Goal: Task Accomplishment & Management: Use online tool/utility

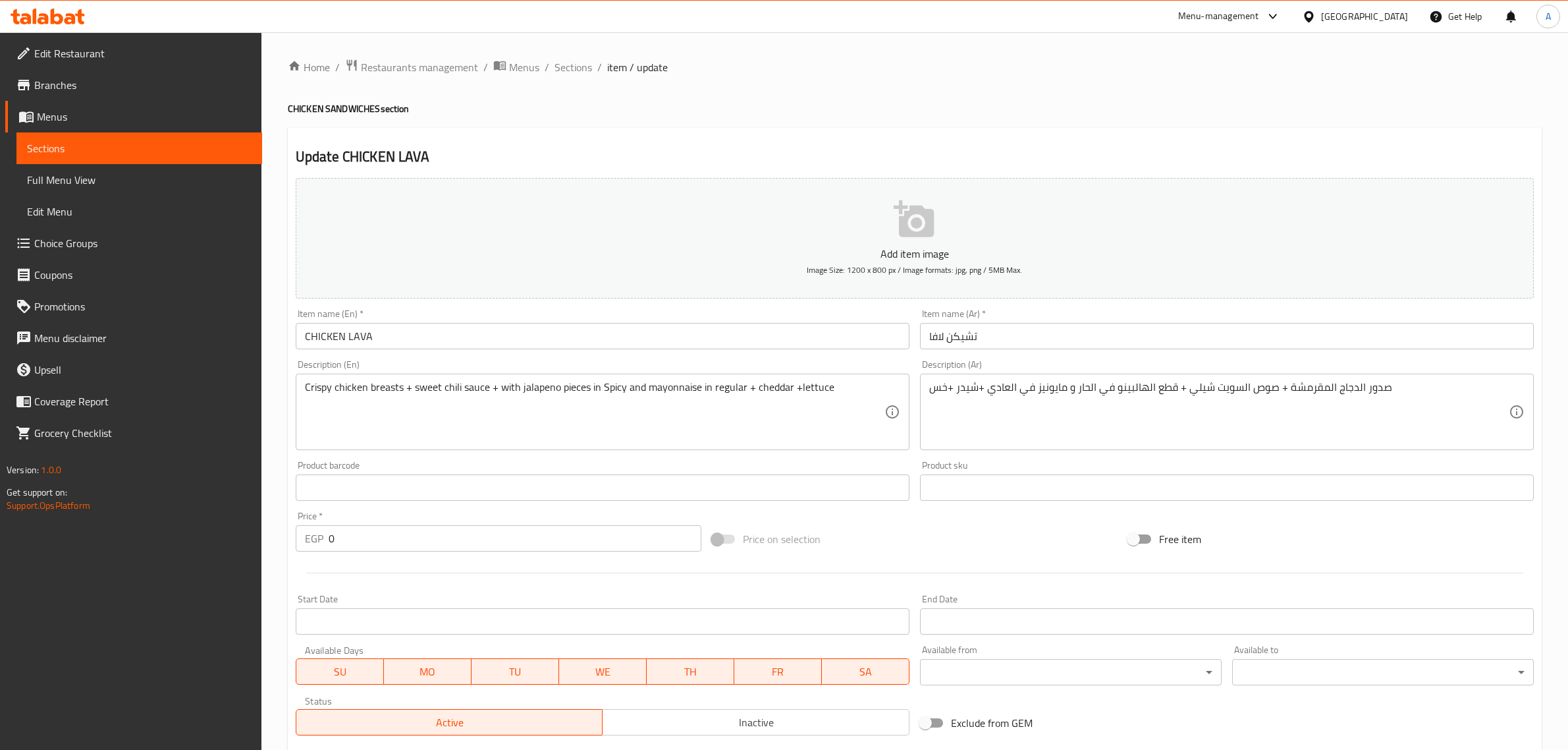
scroll to position [531, 0]
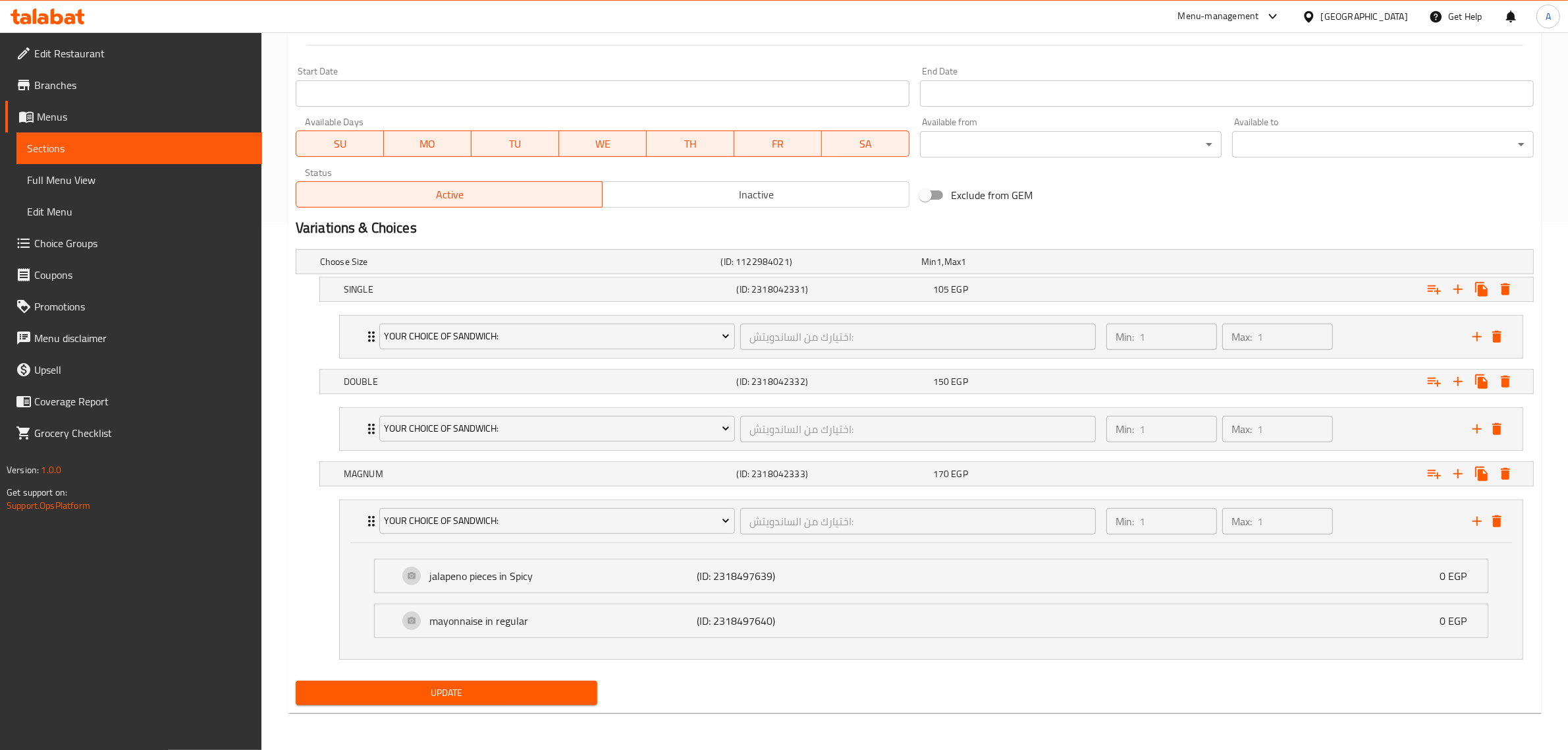
click at [1401, 20] on div "[GEOGRAPHIC_DATA]" at bounding box center [1365, 16] width 87 height 15
click at [1253, 353] on div "[GEOGRAPHIC_DATA]" at bounding box center [1266, 348] width 87 height 15
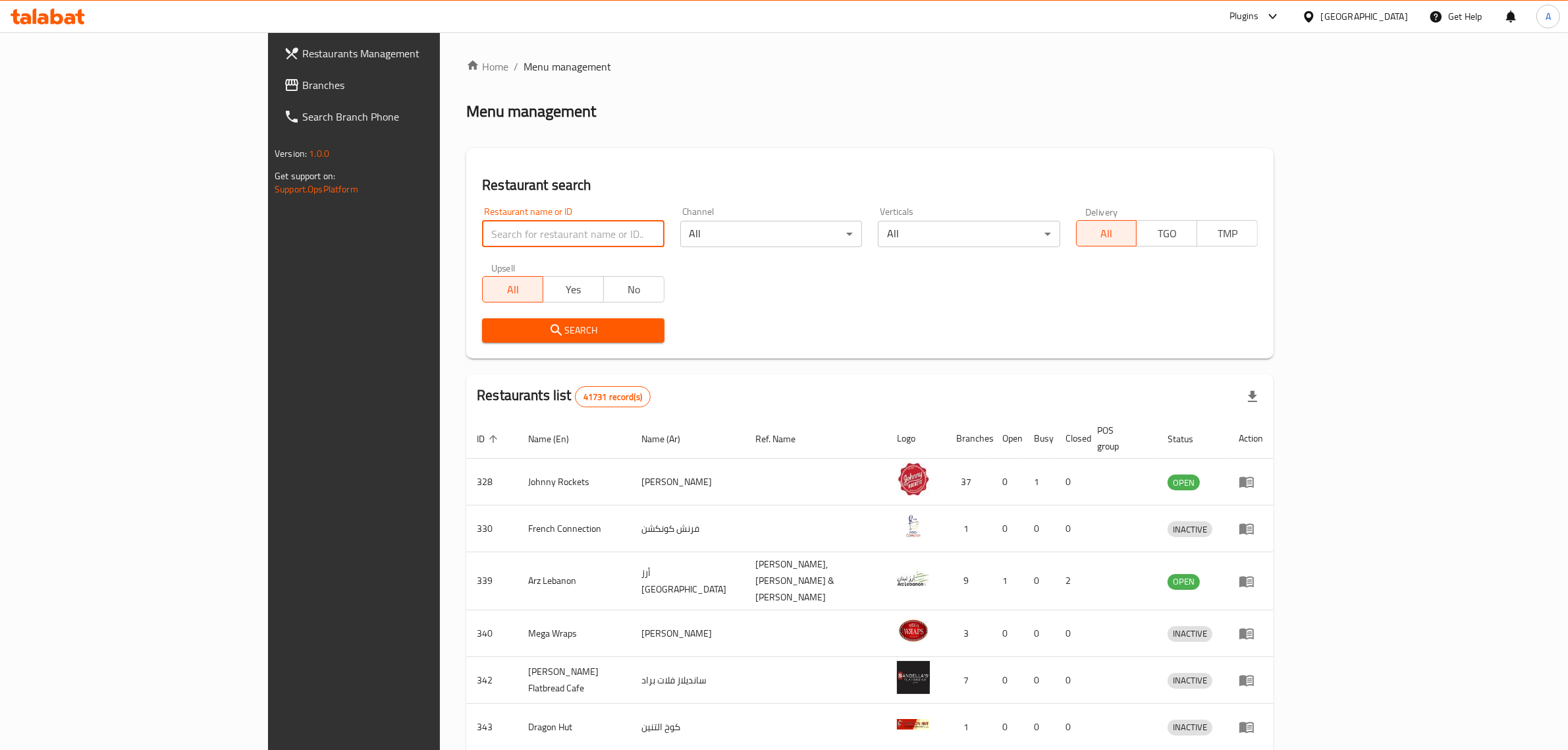
click at [482, 232] on input "search" at bounding box center [573, 234] width 182 height 27
paste input "Calm brews cafe"
type input "Calm brews cafe"
click at [482, 340] on button "Search" at bounding box center [573, 331] width 182 height 24
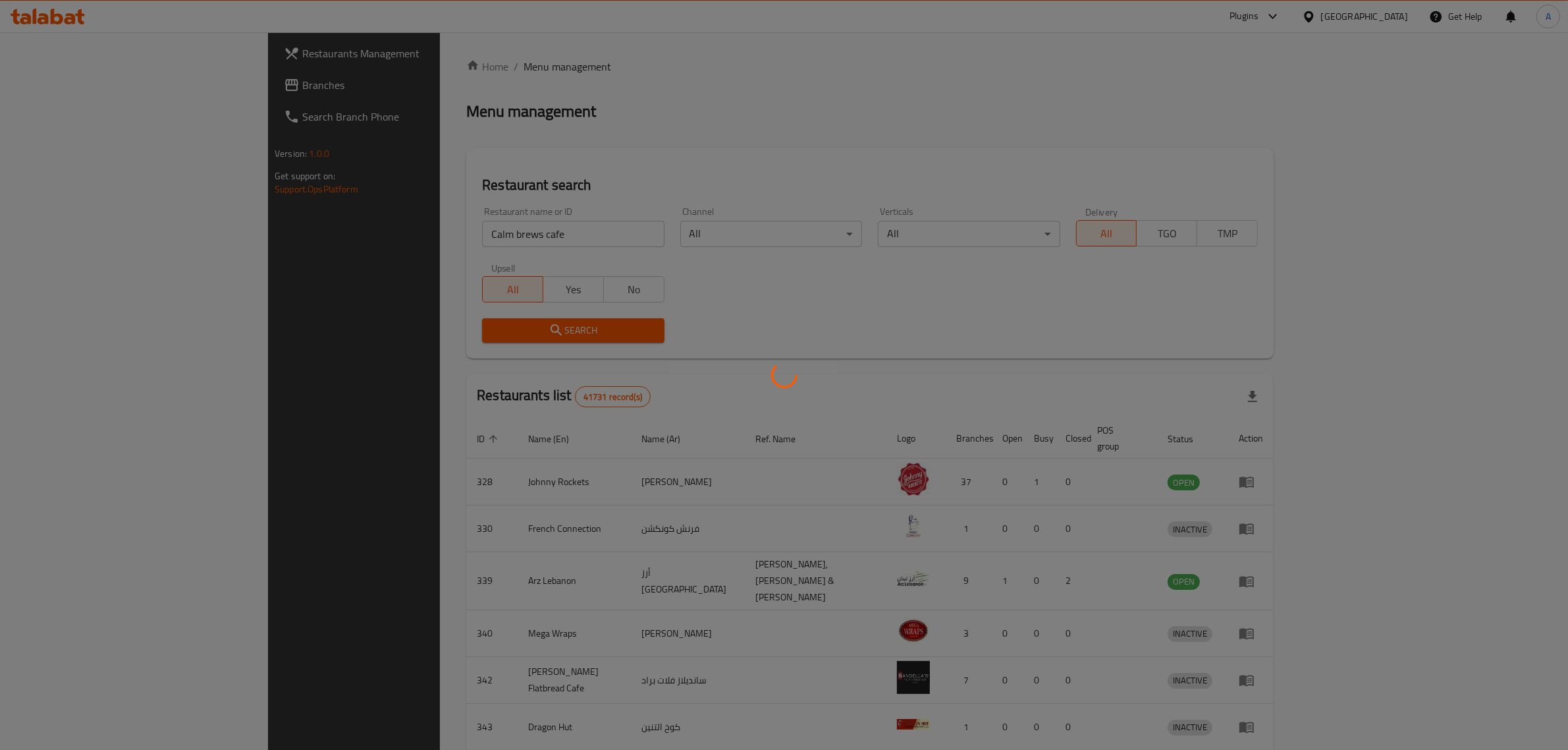
click at [366, 323] on div at bounding box center [784, 375] width 1568 height 750
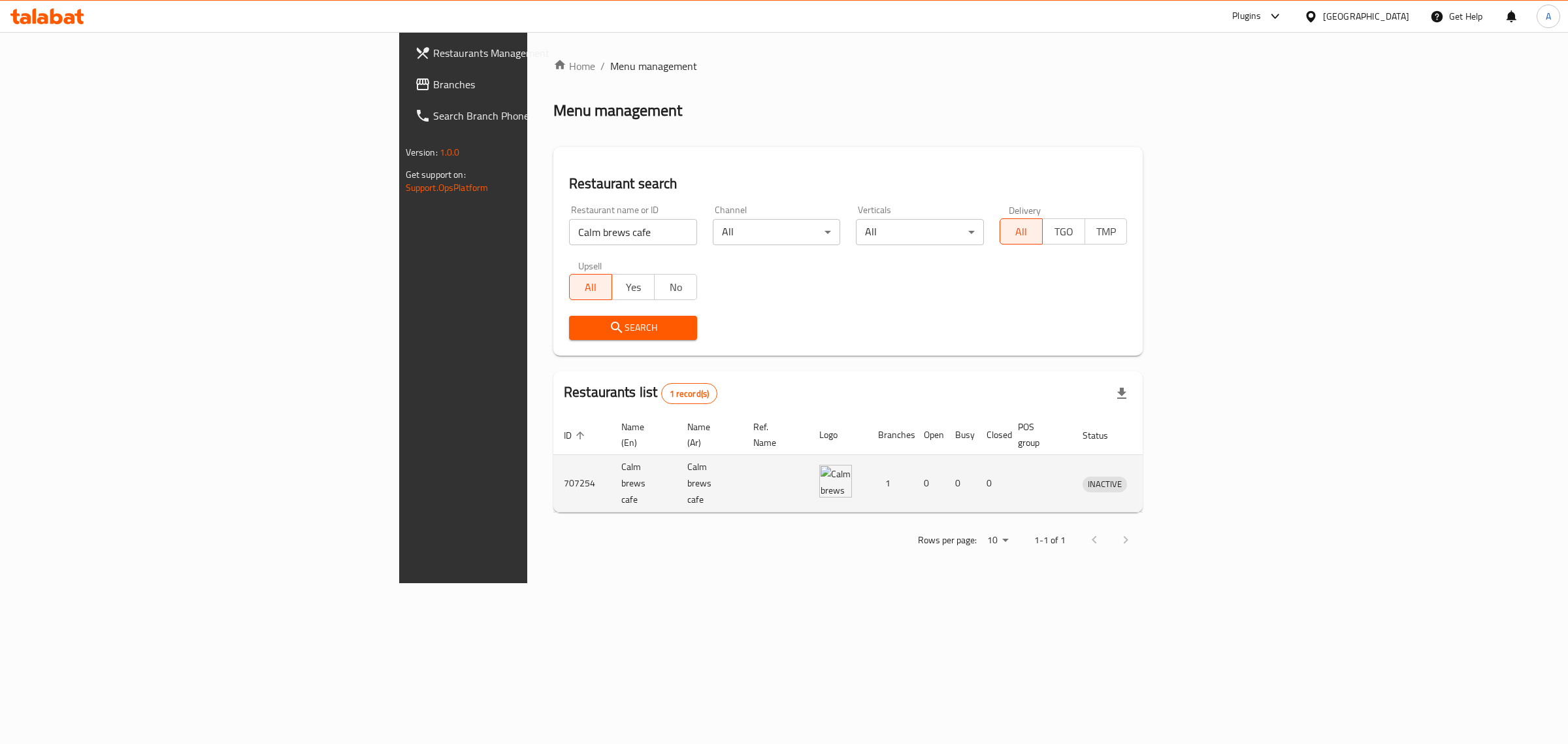
click at [1187, 482] on td "enhanced table" at bounding box center [1165, 484] width 45 height 58
click at [1187, 476] on td "enhanced table" at bounding box center [1165, 484] width 45 height 58
click at [1169, 476] on icon "enhanced table" at bounding box center [1161, 484] width 16 height 16
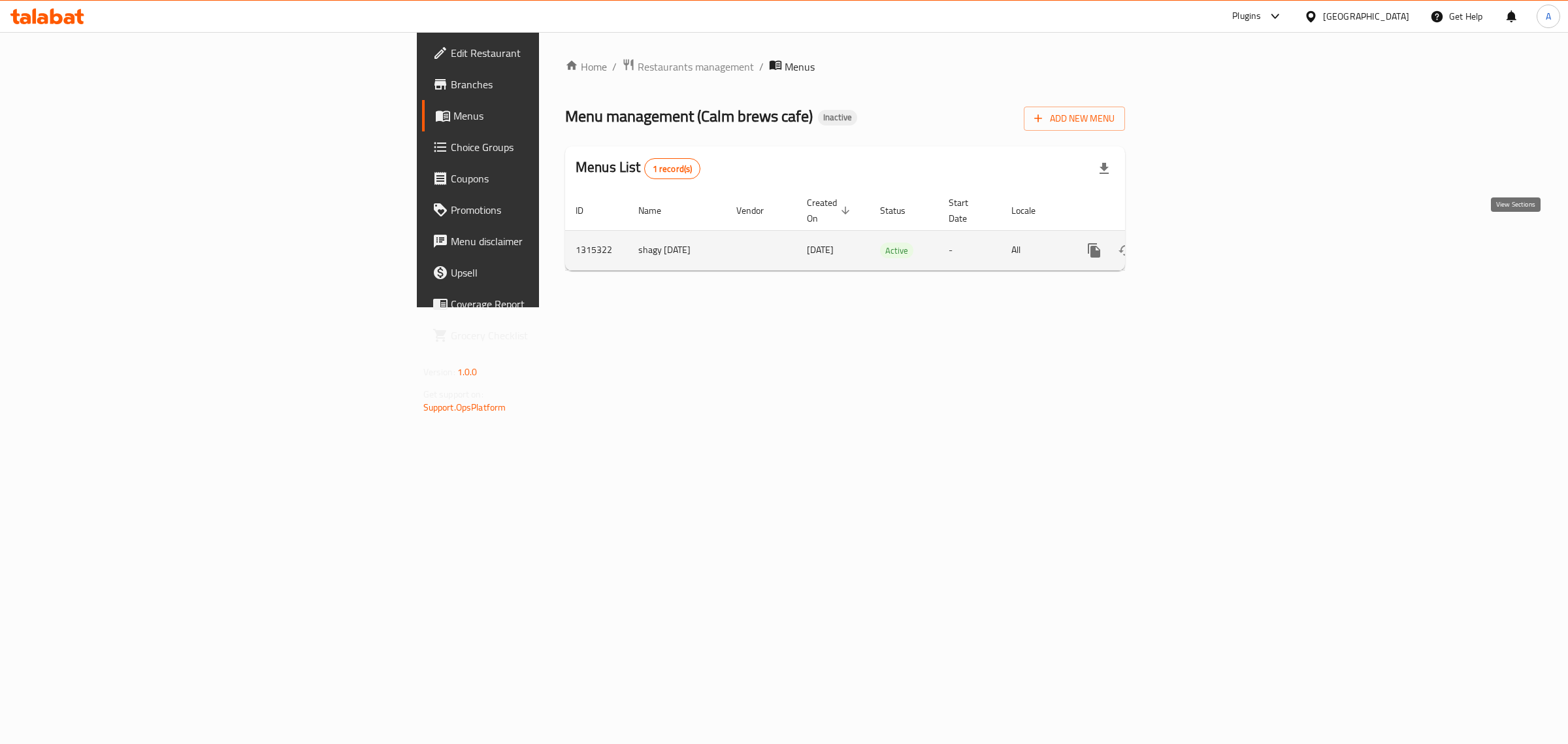
click at [1195, 245] on icon "enhanced table" at bounding box center [1188, 250] width 12 height 12
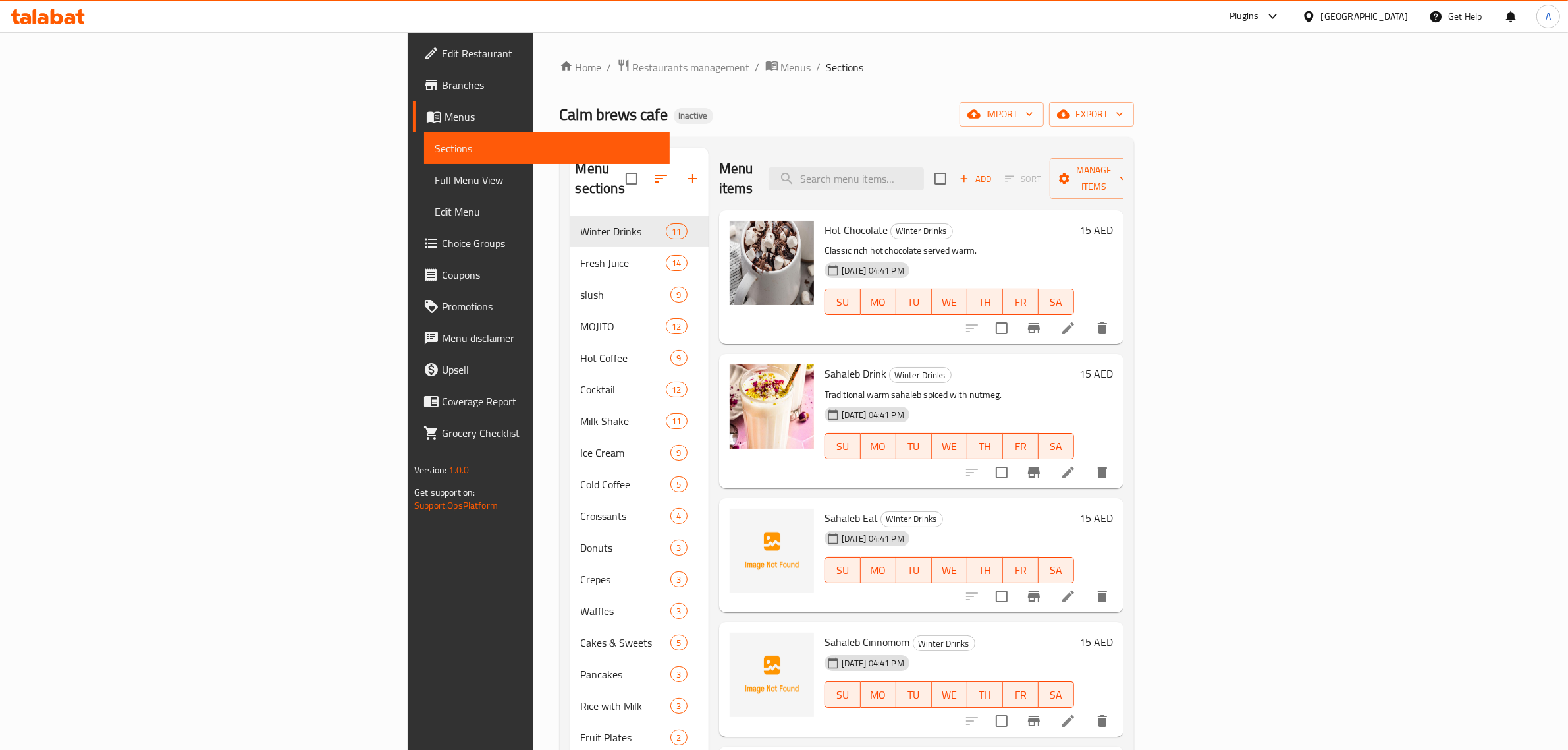
click at [435, 185] on span "Full Menu View" at bounding box center [547, 180] width 225 height 16
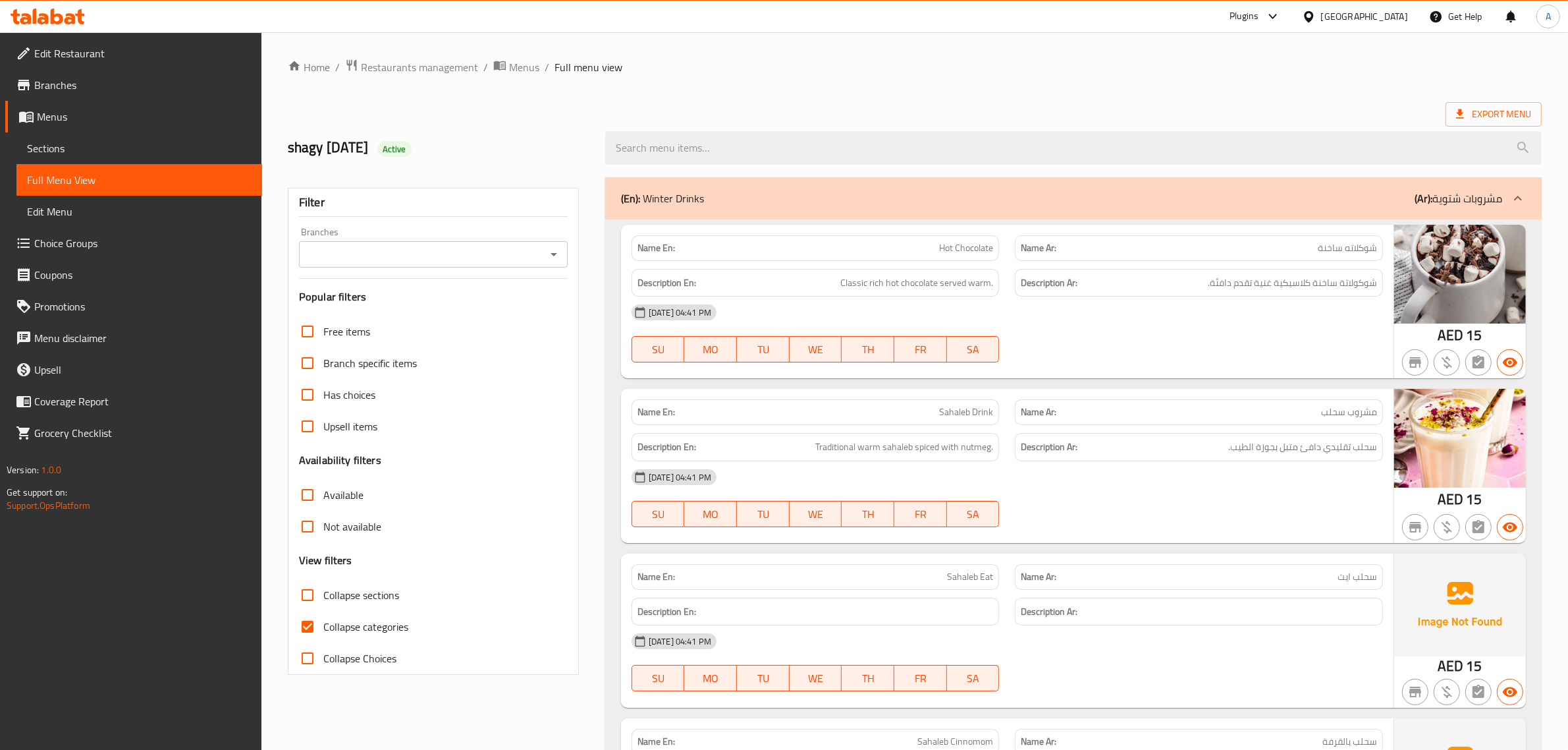
scroll to position [73, 0]
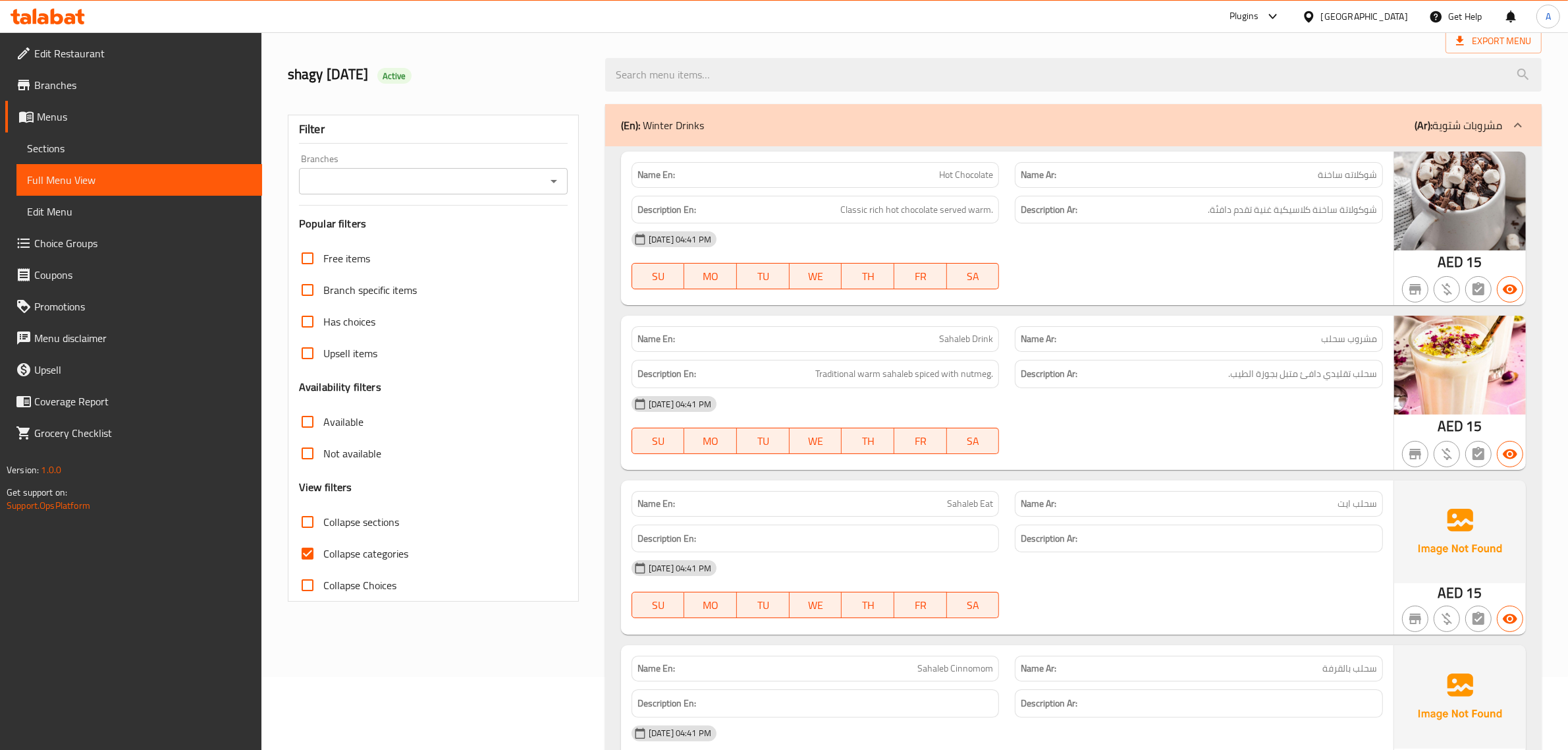
click at [407, 527] on div "Collapse sections" at bounding box center [433, 521] width 268 height 31
click at [331, 521] on span "Collapse sections" at bounding box center [361, 522] width 76 height 16
click at [323, 521] on input "Collapse sections" at bounding box center [307, 521] width 31 height 31
checkbox input "true"
click at [347, 552] on span "Collapse categories" at bounding box center [365, 554] width 85 height 16
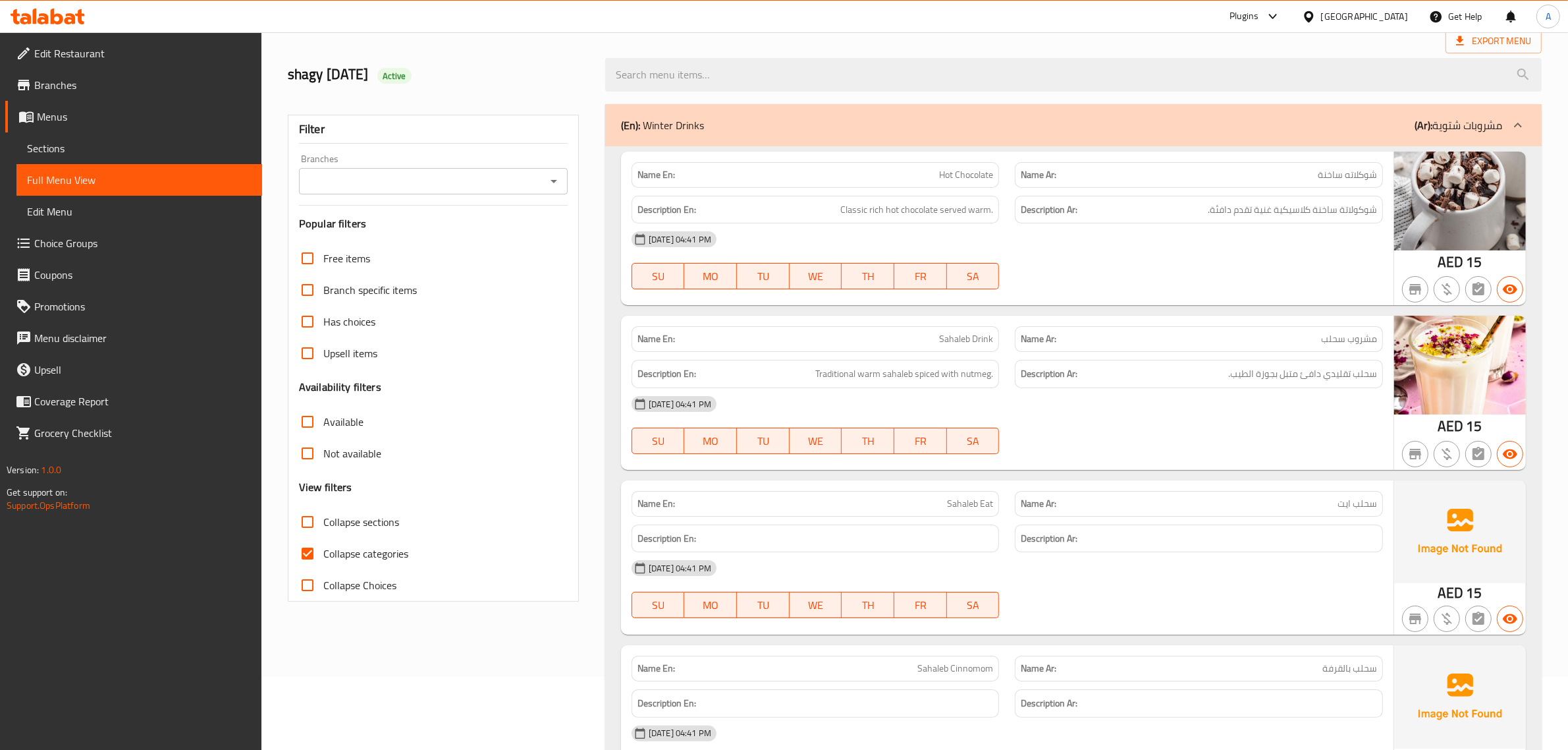
click at [323, 552] on input "Collapse categories" at bounding box center [307, 553] width 31 height 31
checkbox input "false"
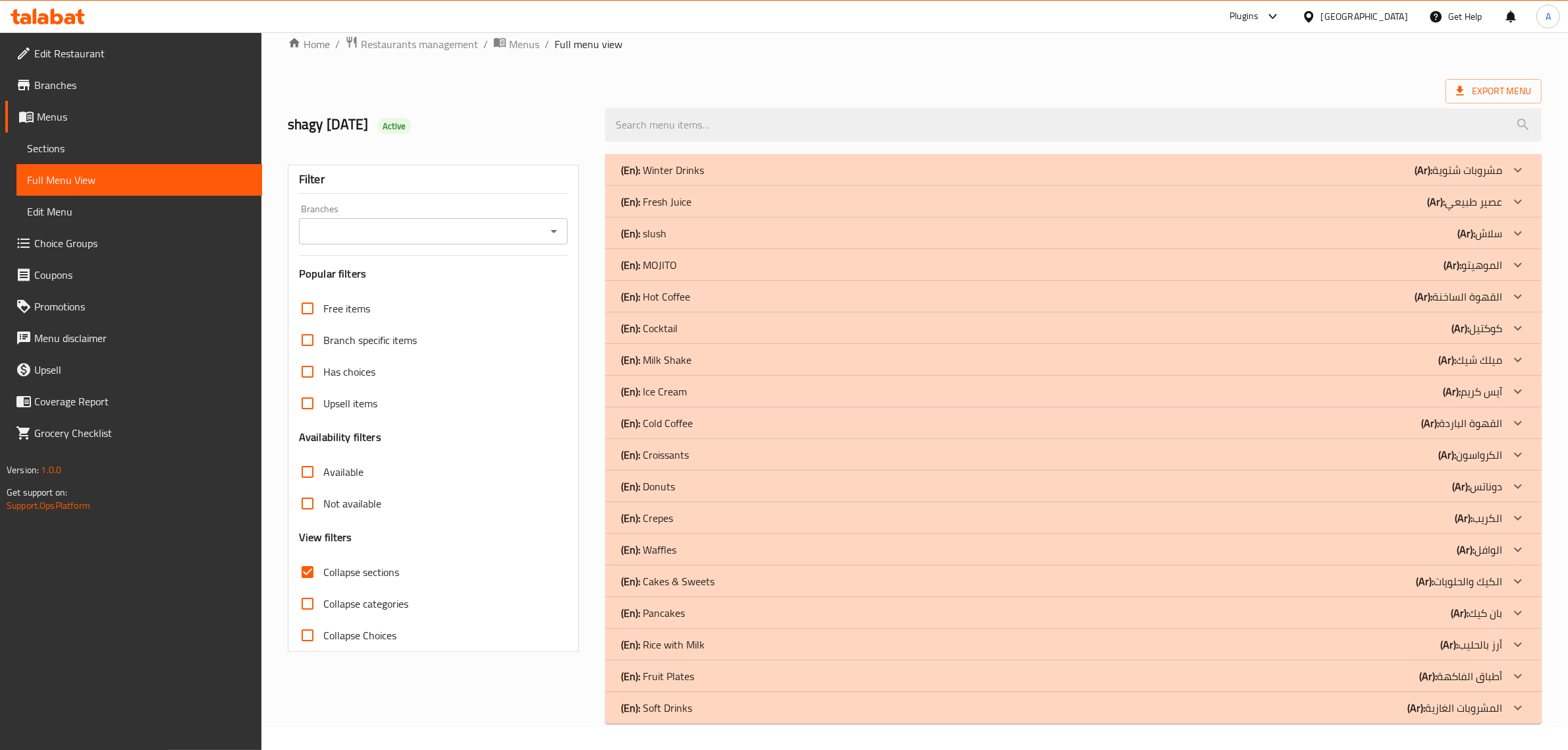
scroll to position [23, 0]
click at [1134, 168] on div "(En): Winter Drinks (Ar): مشروبات شتوية" at bounding box center [1061, 170] width 881 height 16
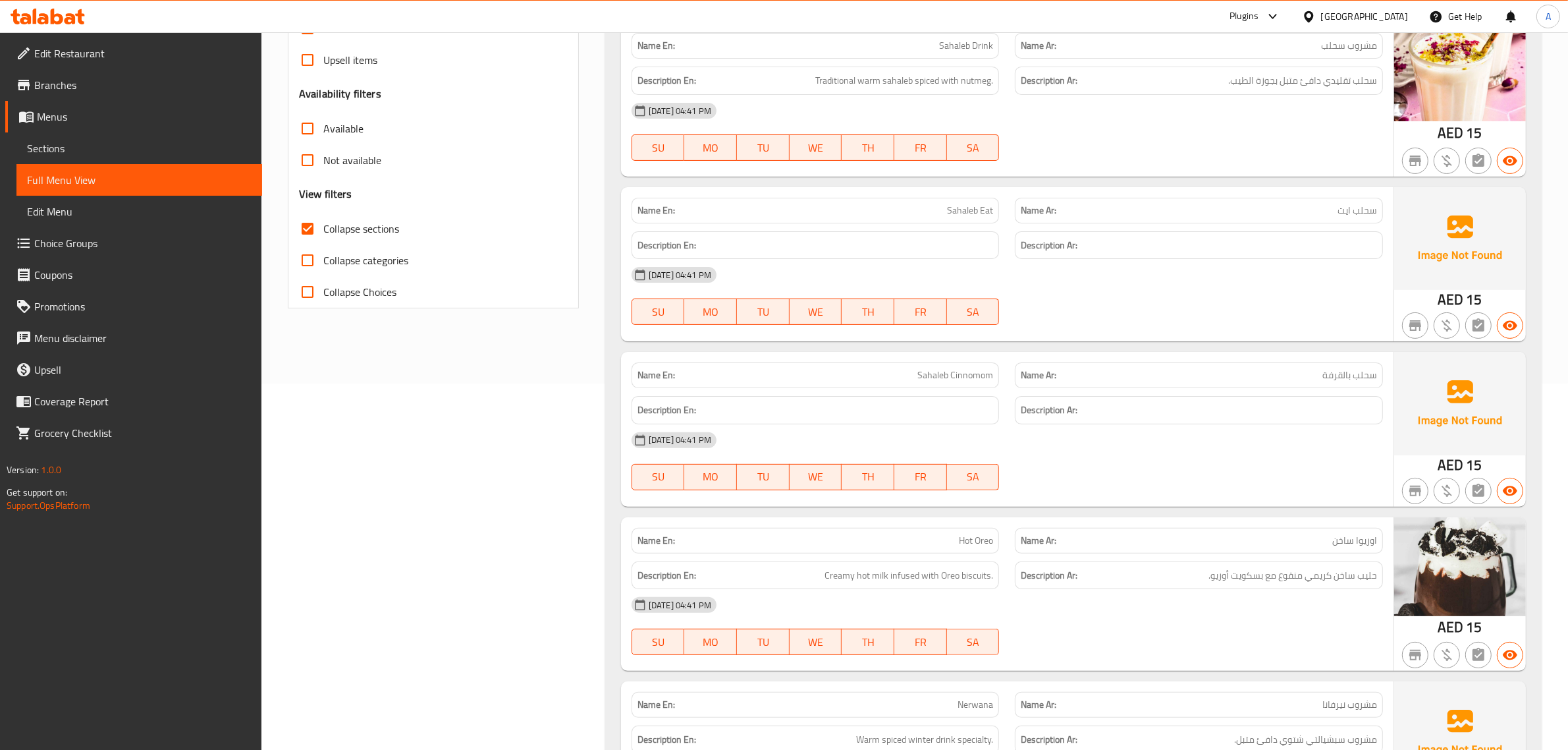
scroll to position [288, 0]
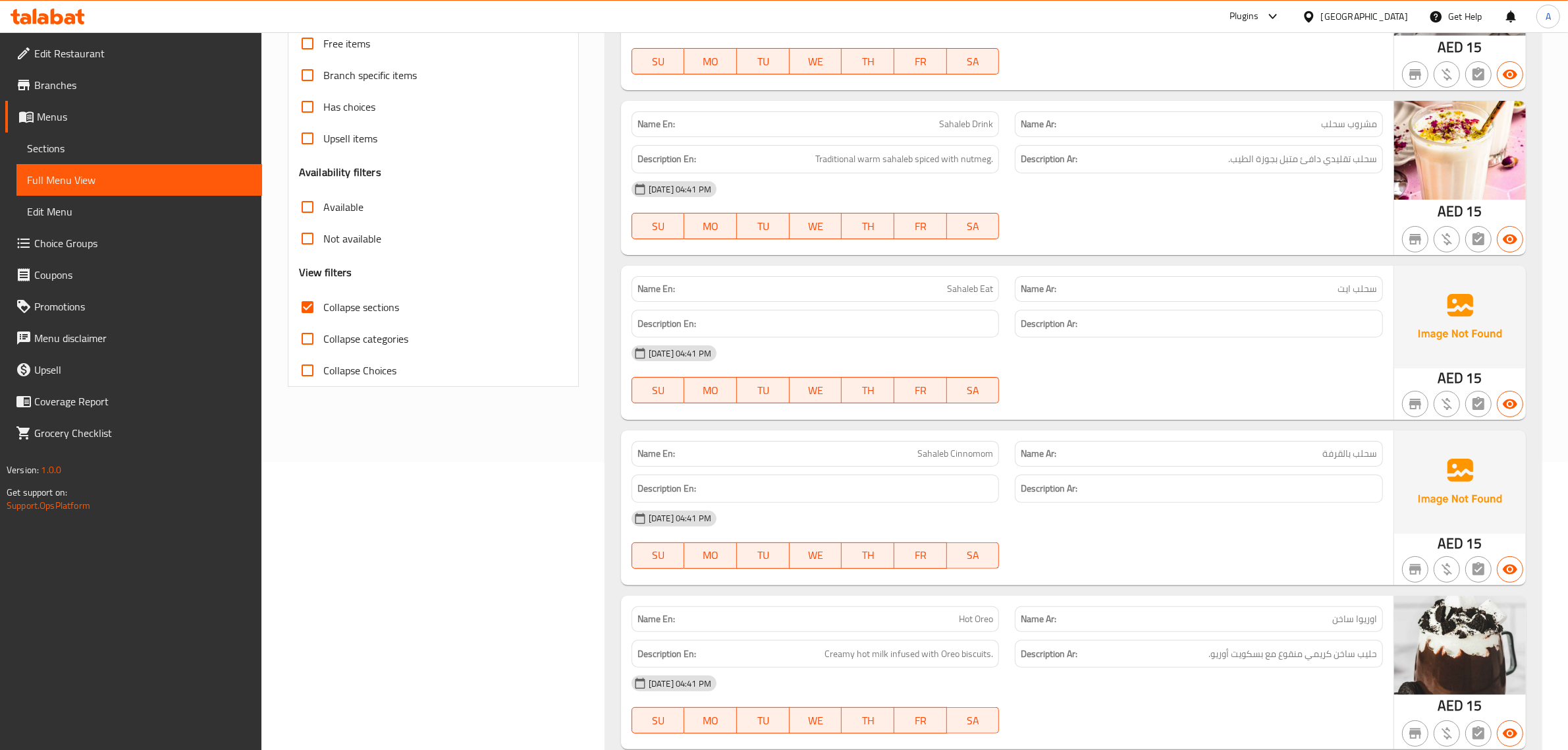
click at [1311, 152] on span "سحلب تقليدي دافئ متبل بجوزة الطيب." at bounding box center [1303, 159] width 149 height 16
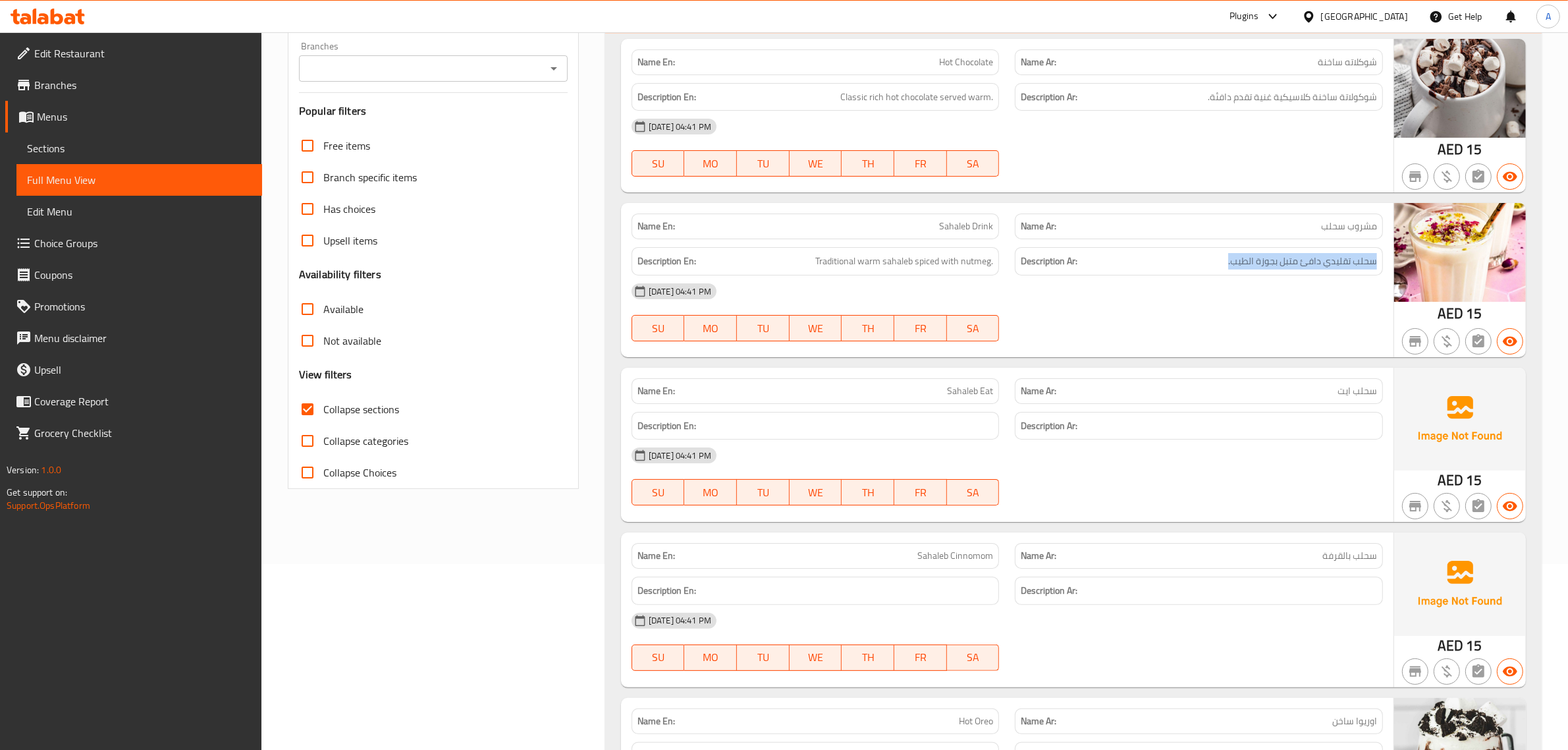
copy div "سحلب تقليدي دافئ متبل بجوزة الطيب."
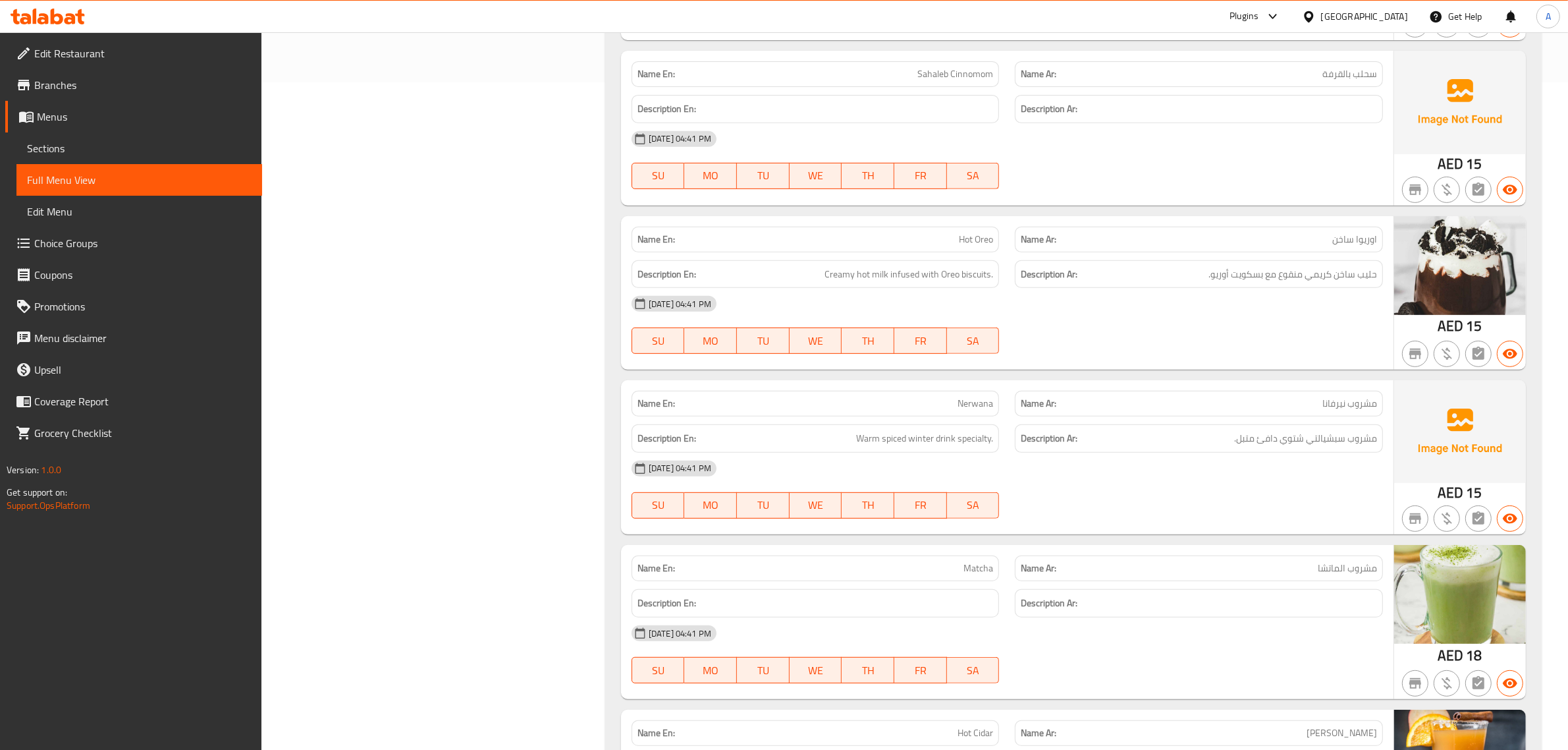
scroll to position [697, 0]
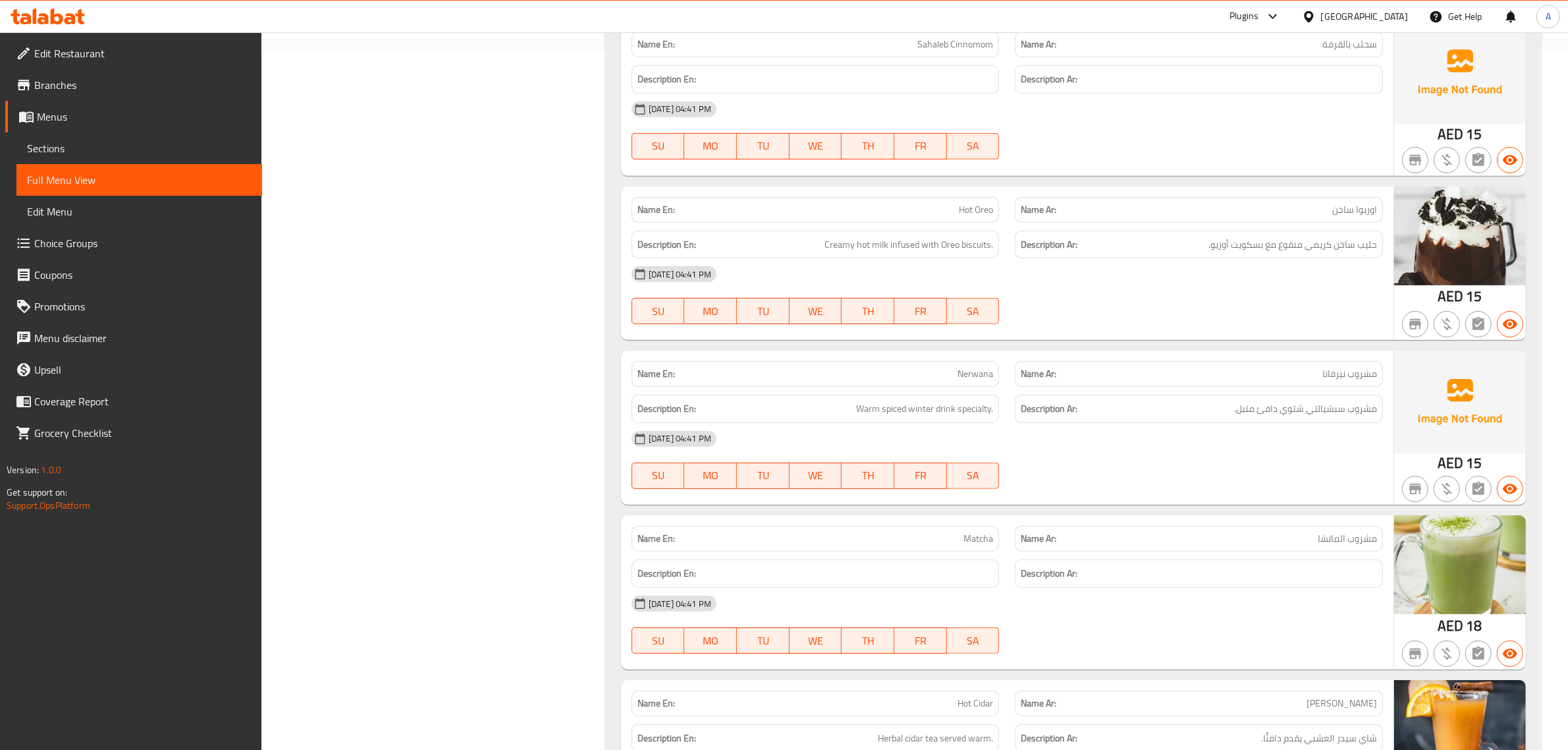
click at [1427, 295] on div "AED 15" at bounding box center [1460, 263] width 131 height 154
click at [1387, 269] on div "[DATE] 04:41 PM" at bounding box center [1008, 273] width 767 height 31
click at [1322, 225] on div "Description Ar: حليب ساخن كريمي منقوع مع بسكويت أوريو." at bounding box center [1199, 244] width 384 height 44
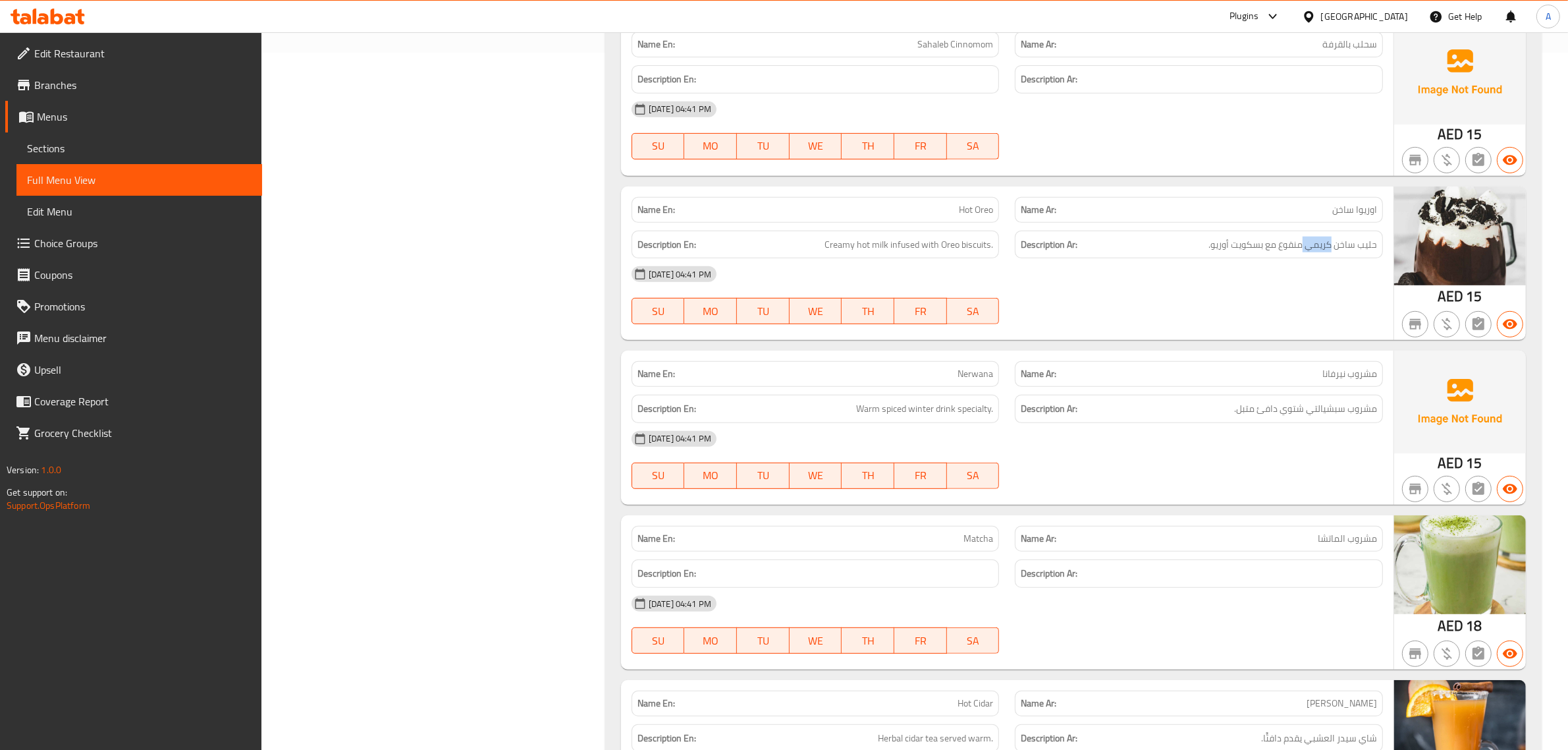
click at [1322, 225] on div "Description Ar: حليب ساخن كريمي منقوع مع بسكويت أوريو." at bounding box center [1199, 244] width 384 height 44
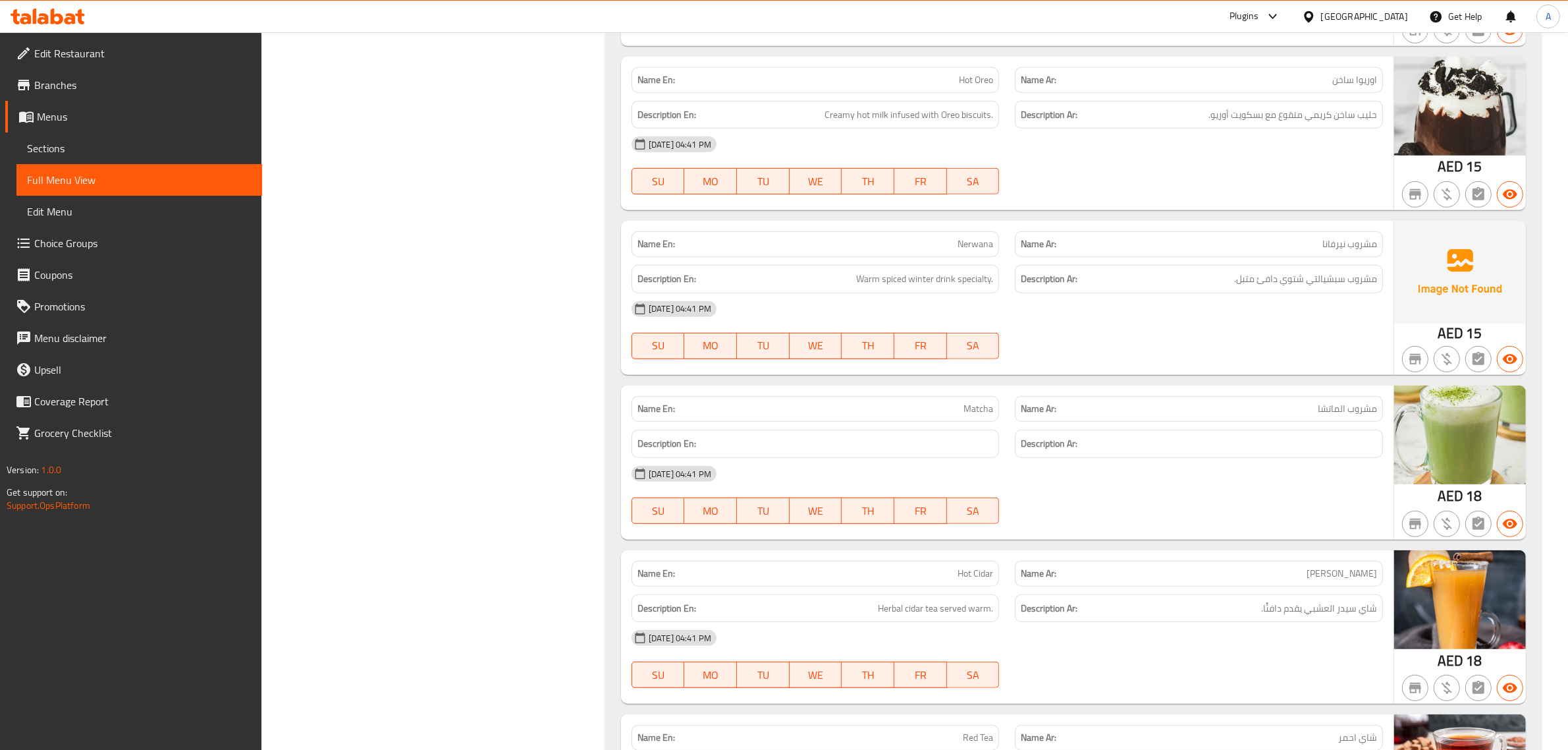
scroll to position [917, 0]
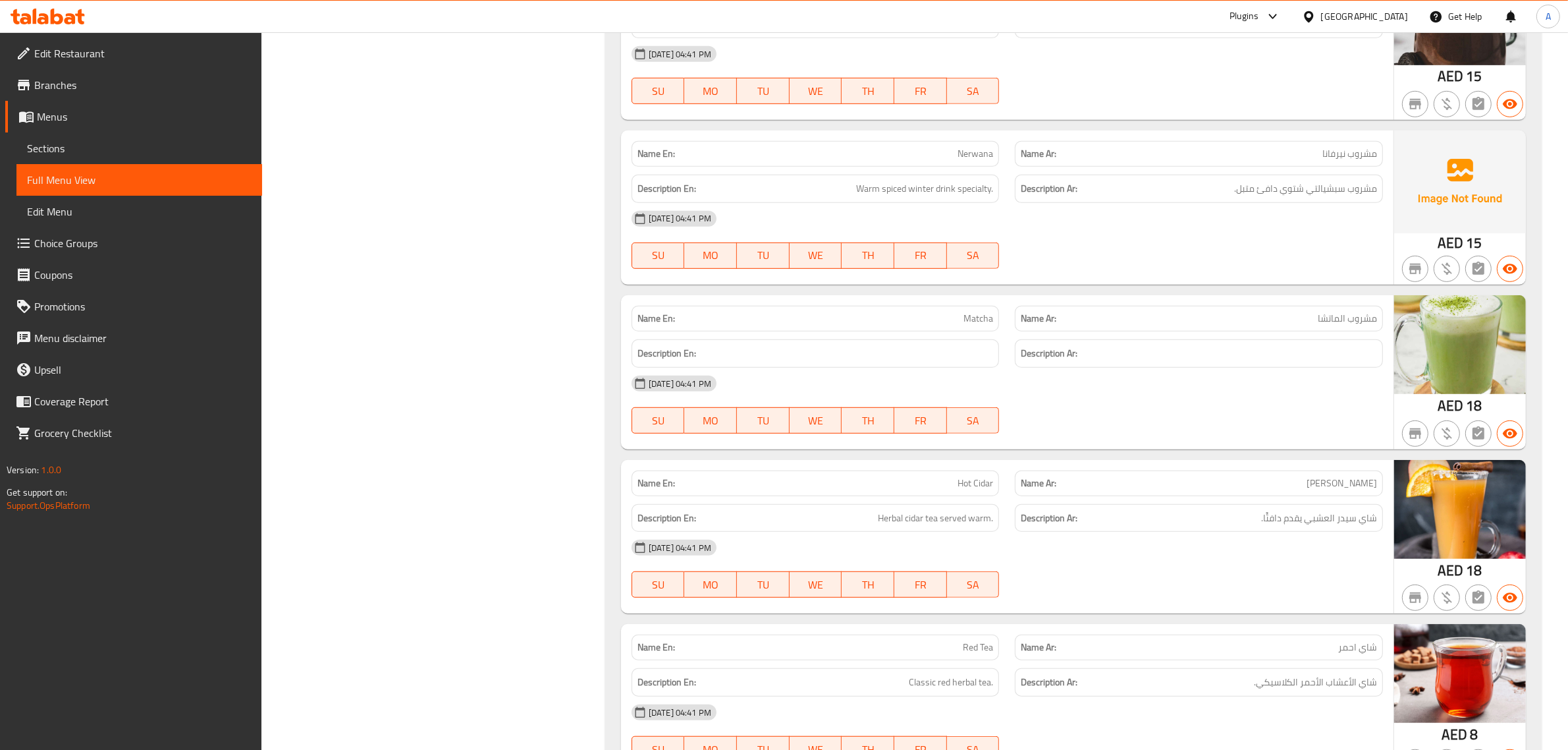
click at [975, 173] on div "Description En: Warm spiced winter drink specialty." at bounding box center [816, 189] width 384 height 44
click at [967, 261] on span "SA" at bounding box center [973, 256] width 42 height 19
click at [965, 300] on div "Name En: Matcha" at bounding box center [816, 318] width 384 height 41
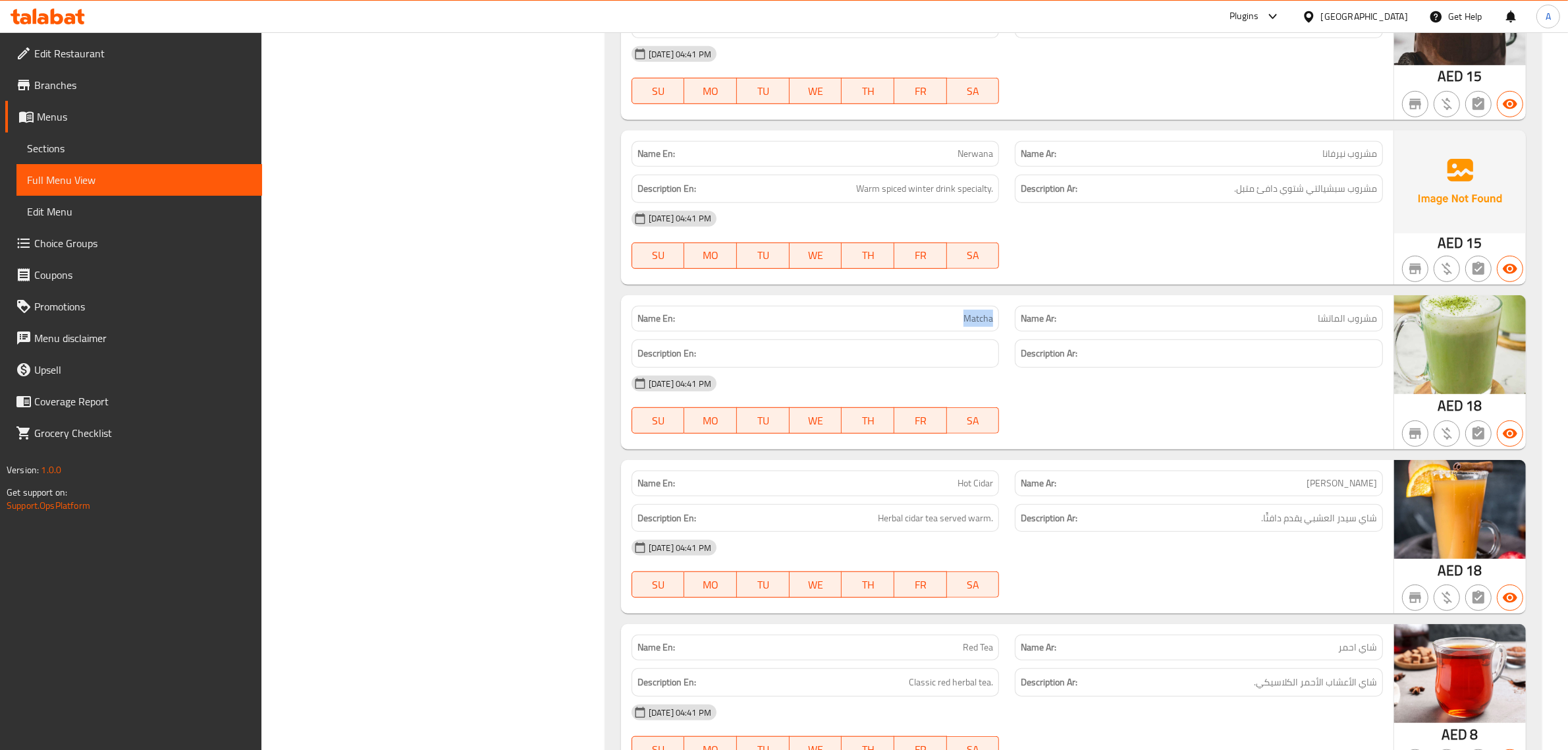
click at [965, 300] on div "Name En: Matcha" at bounding box center [816, 318] width 384 height 41
copy span "Matcha"
